Goal: Task Accomplishment & Management: Use online tool/utility

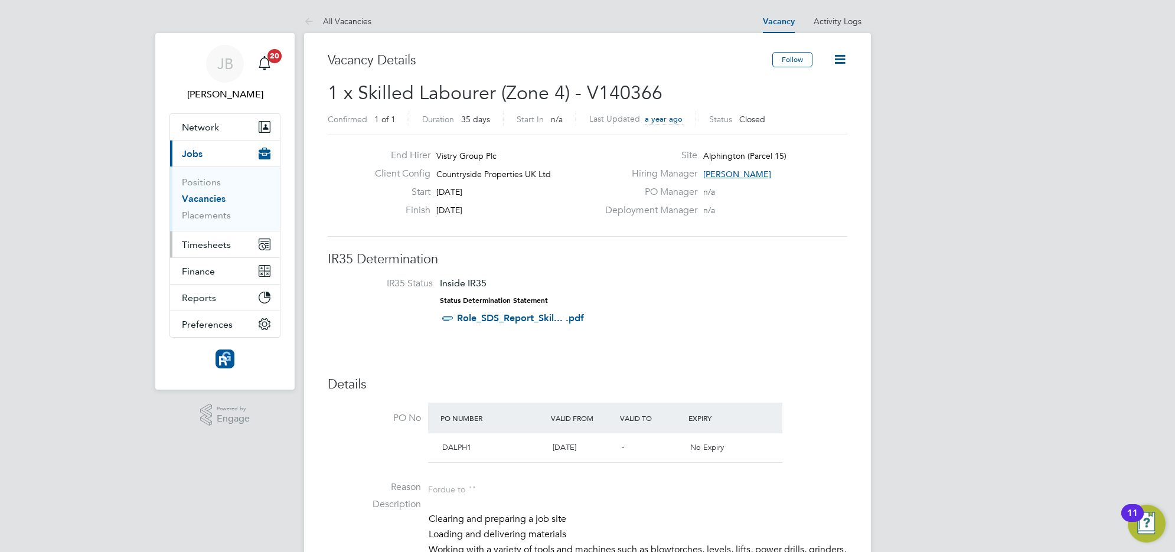
click at [210, 243] on span "Timesheets" at bounding box center [206, 244] width 49 height 11
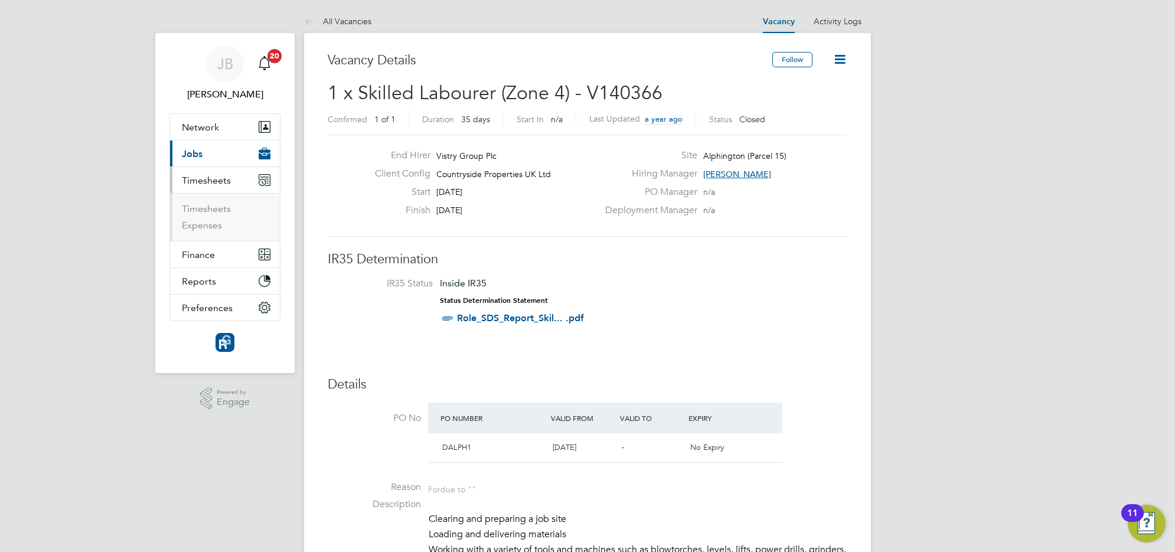
click at [199, 201] on ul "Timesheets Expenses" at bounding box center [225, 217] width 110 height 48
click at [199, 207] on link "Timesheets" at bounding box center [206, 208] width 49 height 11
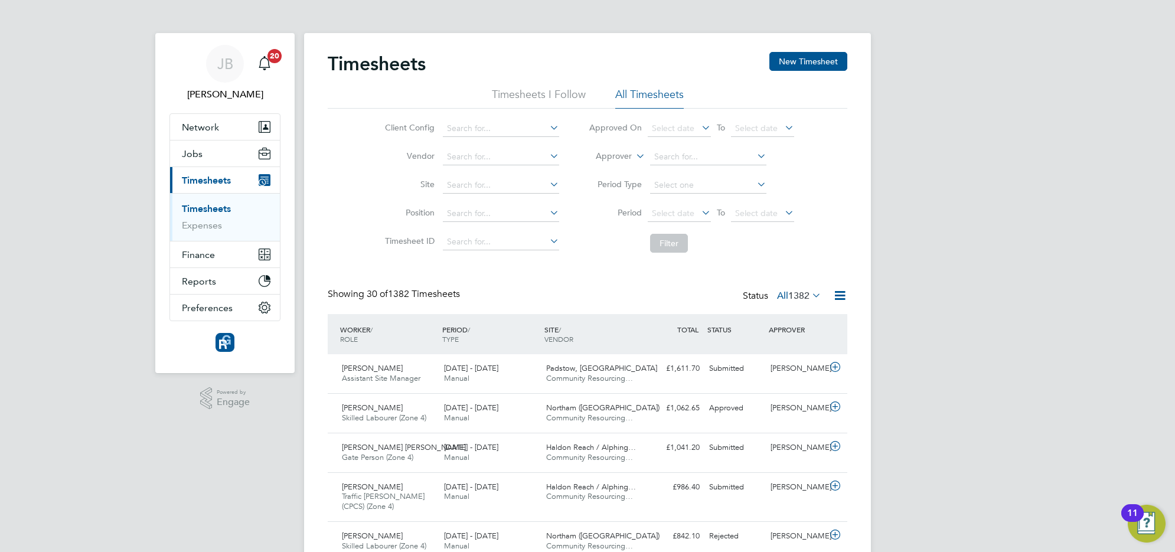
scroll to position [30, 102]
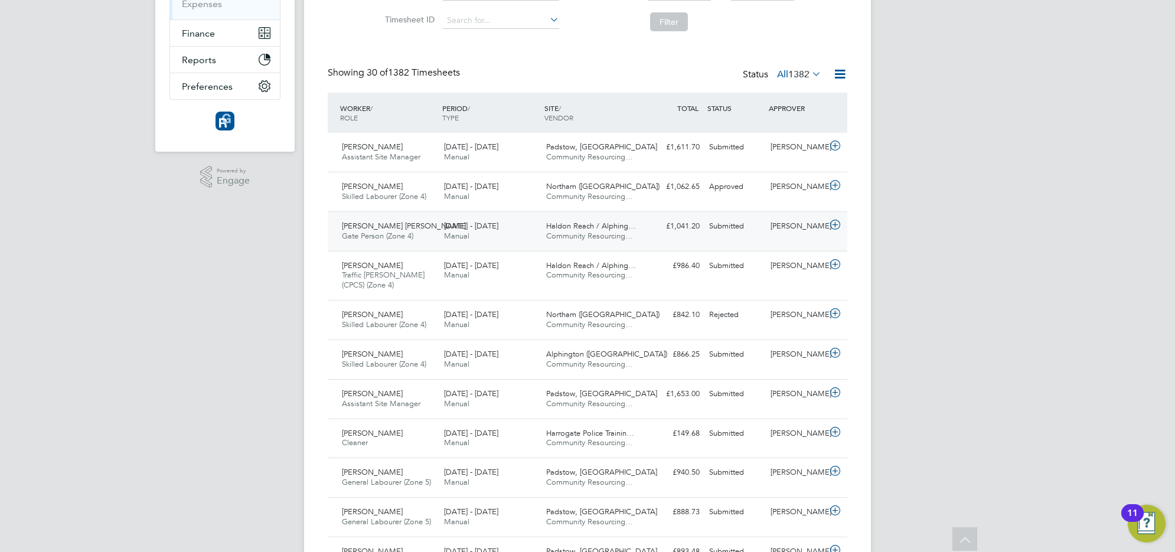
click at [378, 235] on span "Gate Person (Zone 4)" at bounding box center [377, 236] width 71 height 10
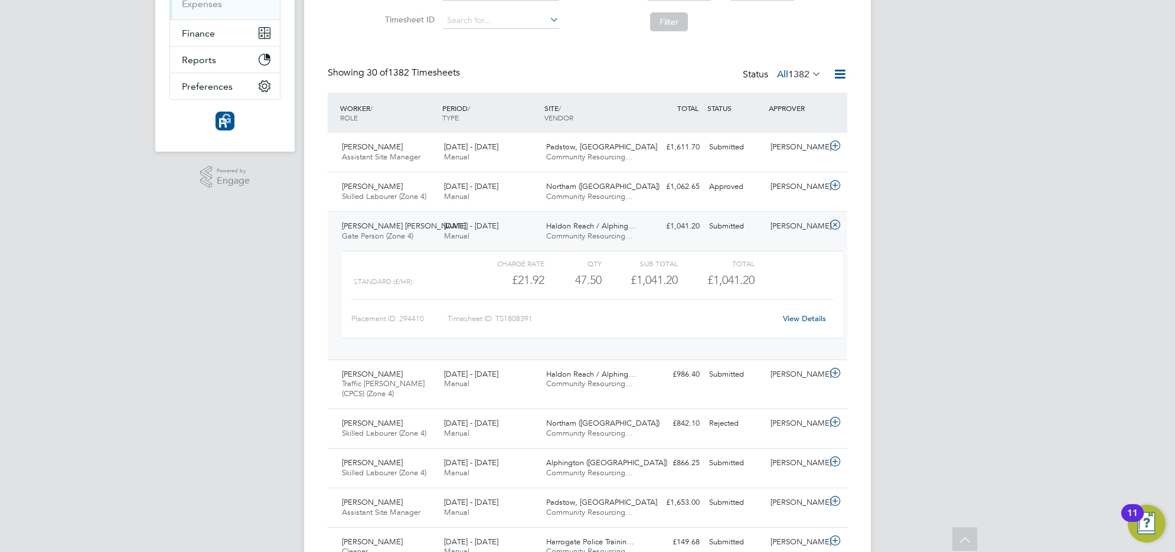
click at [384, 243] on div "Connor Iles Gate Person (Zone 4) 18 - 24 Aug 2025" at bounding box center [388, 232] width 102 height 30
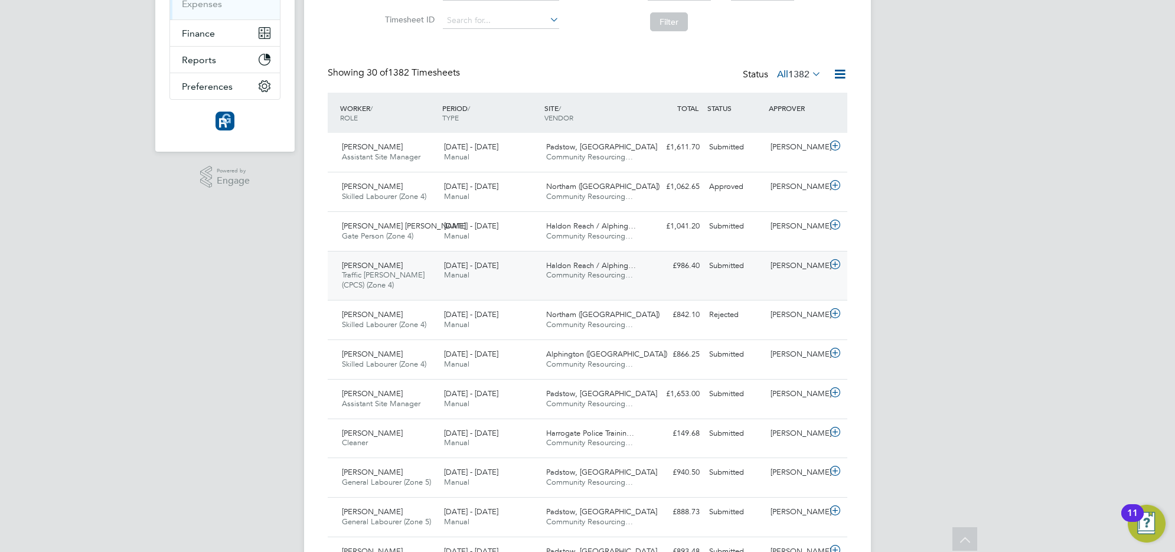
click at [371, 270] on span "Traffic [PERSON_NAME] (CPCS) (Zone 4)" at bounding box center [383, 280] width 83 height 20
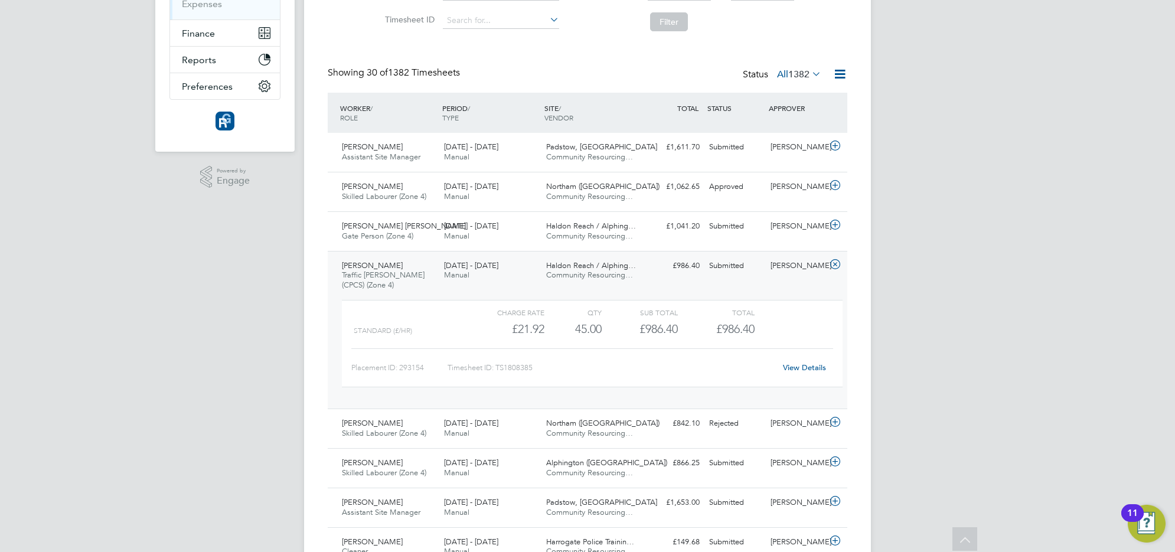
click at [371, 270] on span "Traffic [PERSON_NAME] (CPCS) (Zone 4)" at bounding box center [383, 280] width 83 height 20
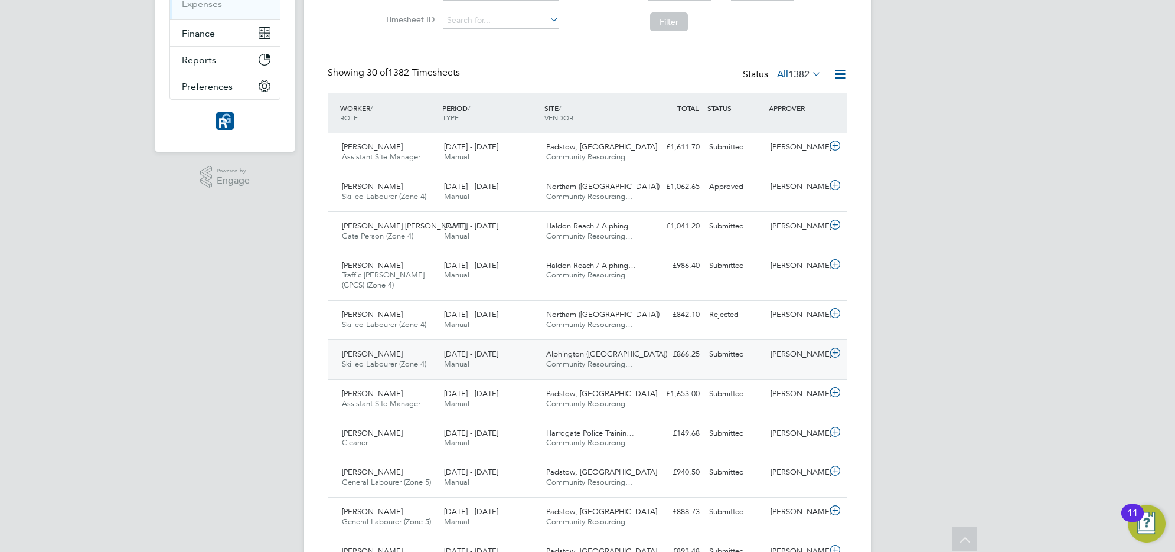
click at [388, 361] on span "Skilled Labourer (Zone 4)" at bounding box center [384, 364] width 84 height 10
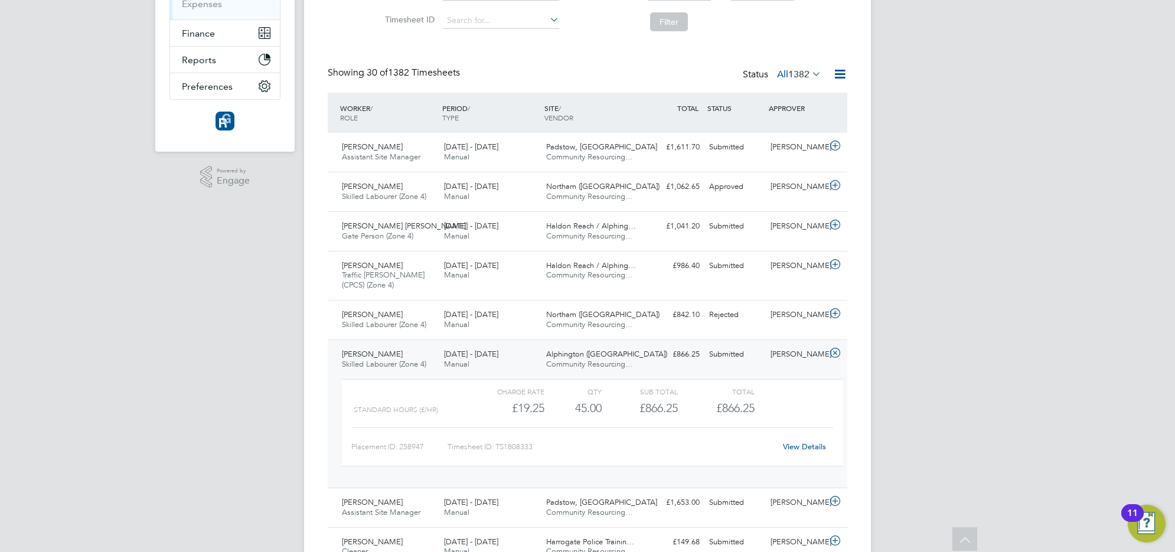
click at [388, 362] on span "Skilled Labourer (Zone 4)" at bounding box center [384, 364] width 84 height 10
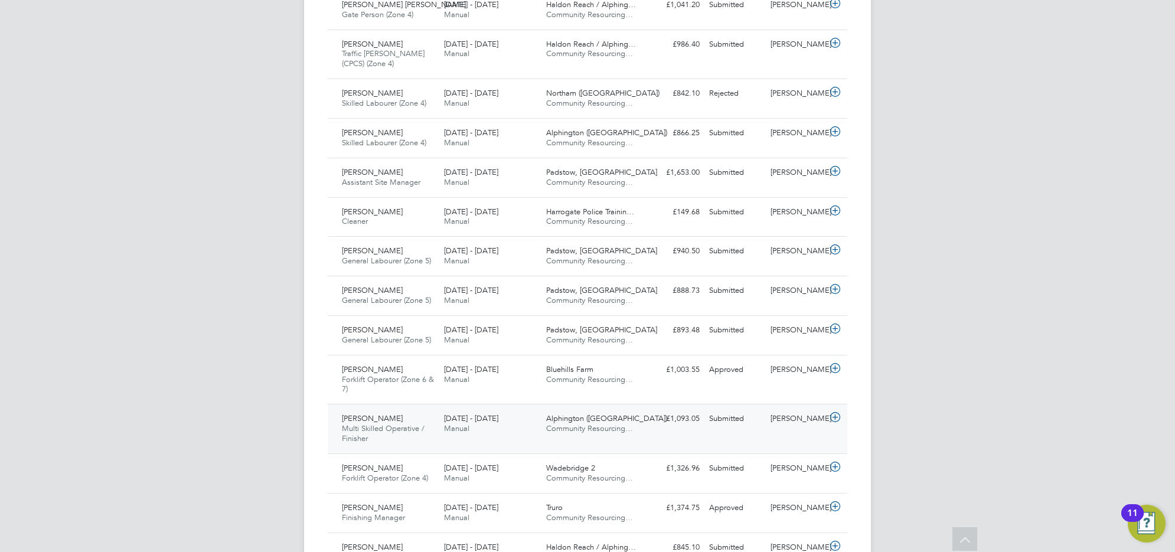
click at [377, 440] on div "Patrick Wells Multi Skilled Operative / Finisher 18 - 24 Aug 2025" at bounding box center [388, 429] width 102 height 40
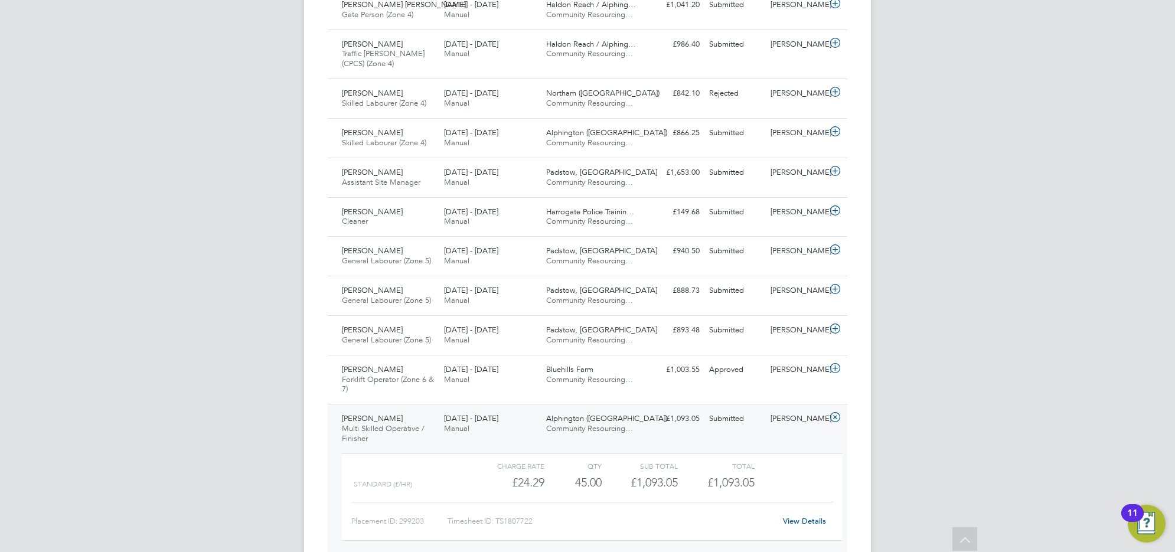
click at [377, 431] on span "Multi Skilled Operative / Finisher" at bounding box center [383, 433] width 83 height 20
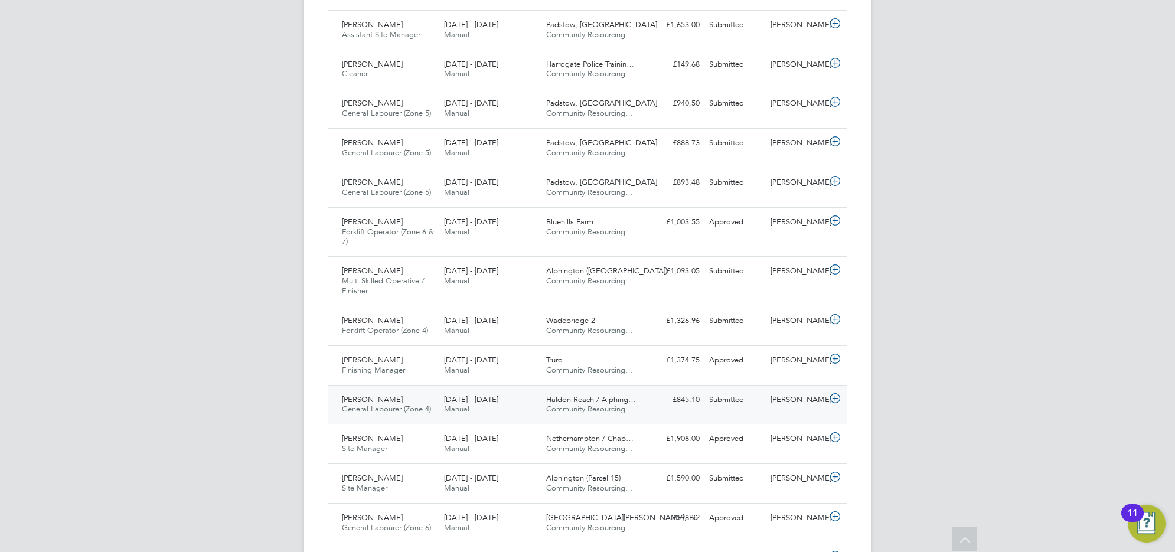
click at [382, 394] on div "Philip Hunt General Labourer (Zone 4) 18 - 24 Aug 2025" at bounding box center [388, 405] width 102 height 30
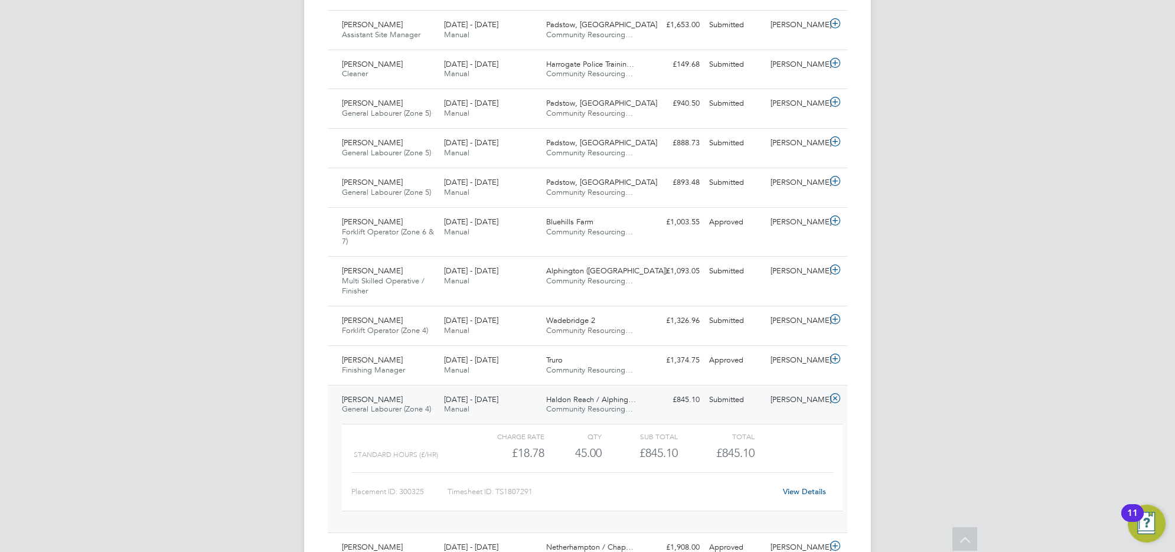
click at [382, 394] on div "Philip Hunt General Labourer (Zone 4) 18 - 24 Aug 2025" at bounding box center [388, 405] width 102 height 30
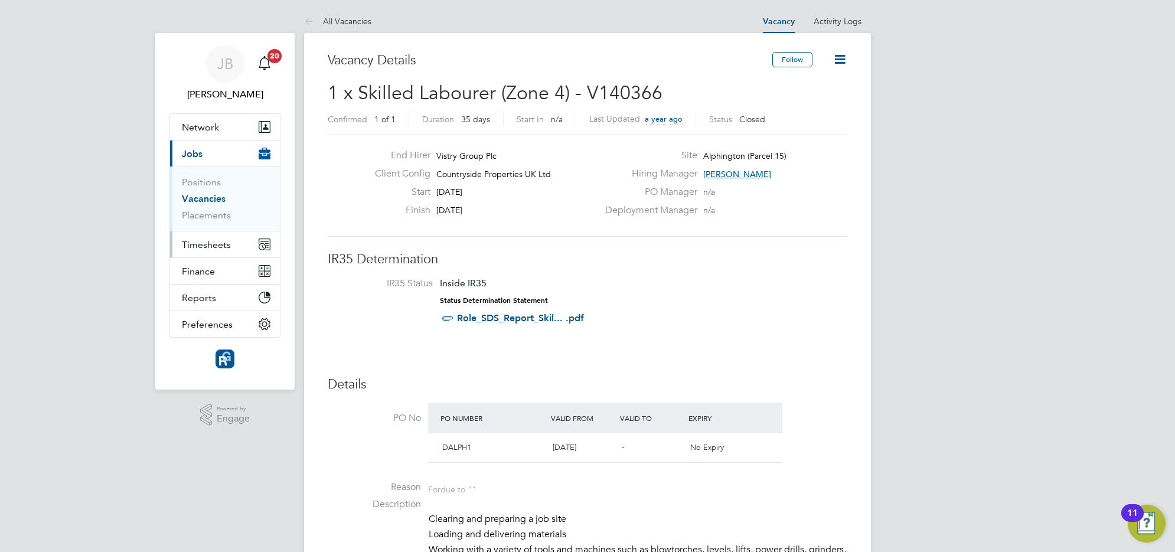
click at [228, 241] on span "Timesheets" at bounding box center [206, 244] width 49 height 11
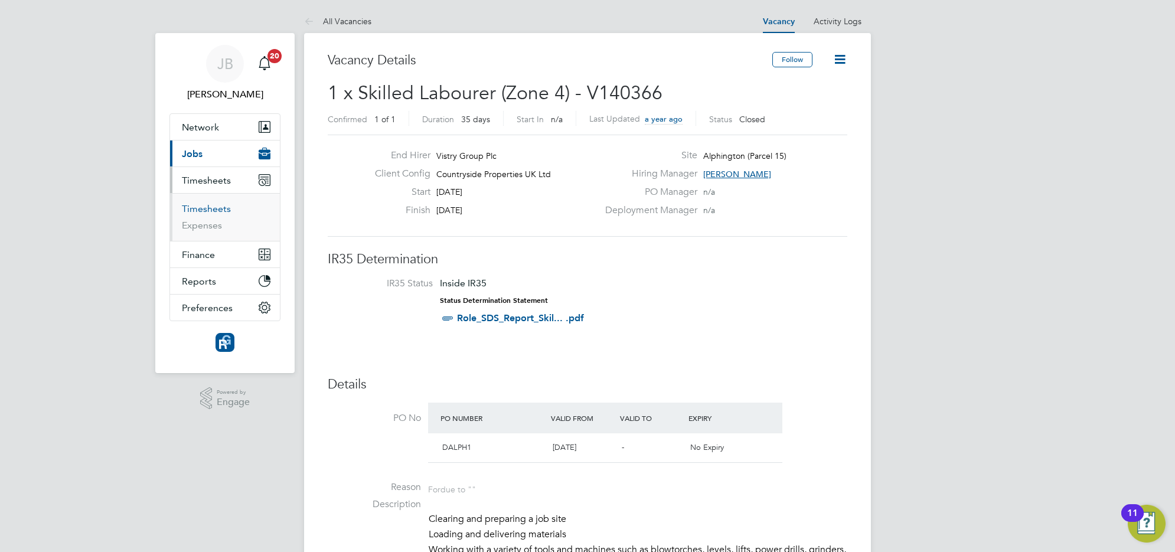
click at [205, 210] on link "Timesheets" at bounding box center [206, 208] width 49 height 11
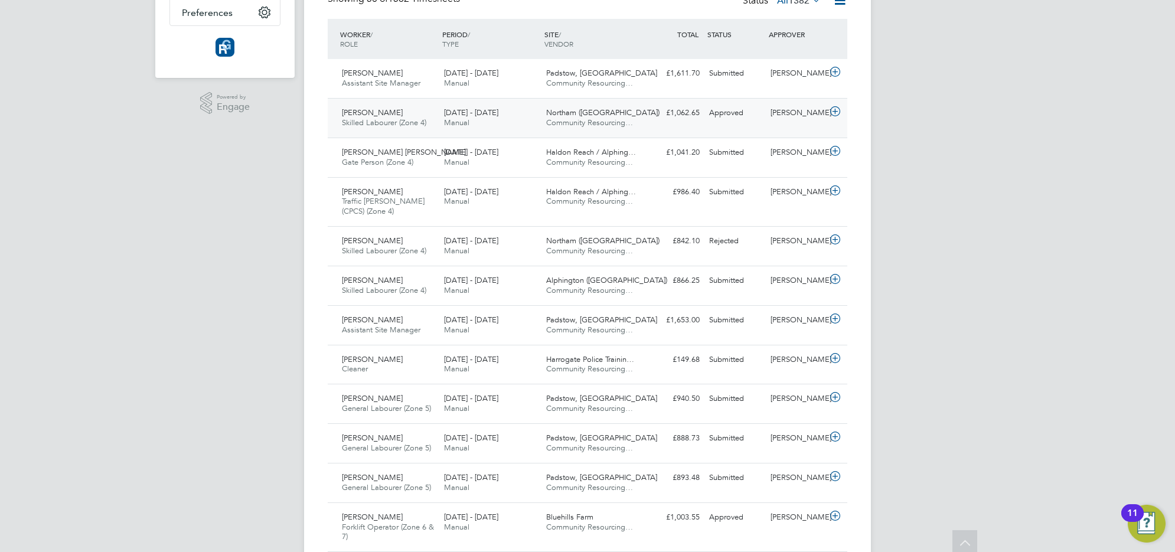
scroll to position [6, 6]
click at [378, 127] on span "Skilled Labourer (Zone 4)" at bounding box center [384, 122] width 84 height 10
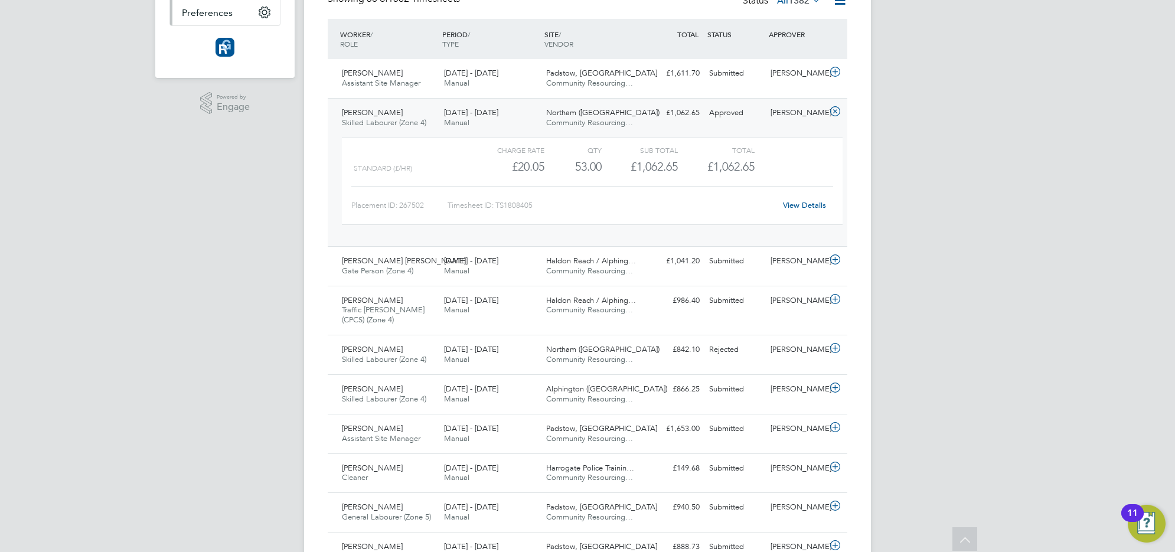
scroll to position [0, 0]
